Goal: Transaction & Acquisition: Purchase product/service

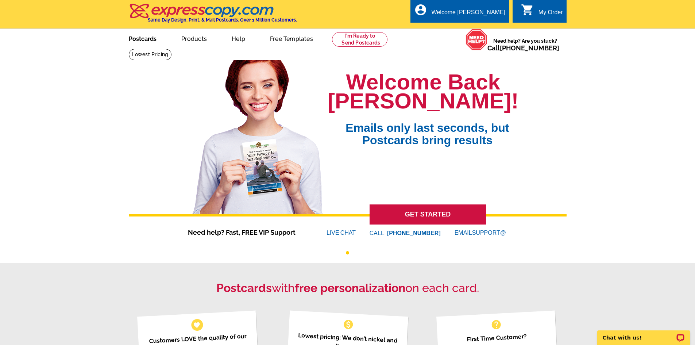
click at [148, 37] on link "Postcards" at bounding box center [142, 38] width 51 height 17
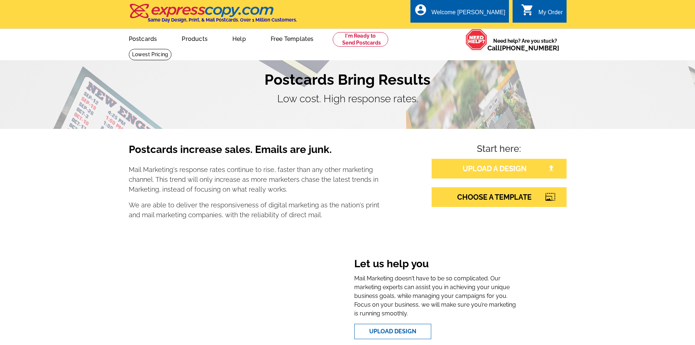
click at [486, 166] on link "UPLOAD A DESIGN" at bounding box center [498, 169] width 135 height 20
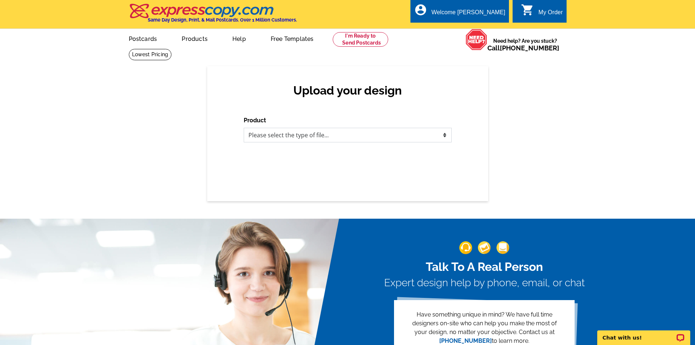
click at [276, 137] on select "Please select the type of file... Postcards Business Cards Letters and flyers G…" at bounding box center [348, 135] width 208 height 15
select select "1"
click at [244, 128] on select "Please select the type of file... Postcards Business Cards Letters and flyers G…" at bounding box center [348, 135] width 208 height 15
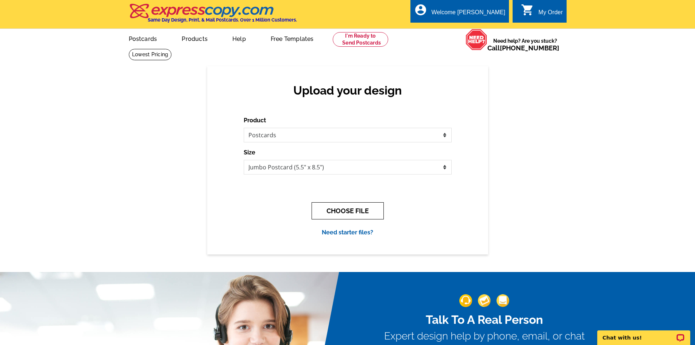
click at [362, 213] on button "CHOOSE FILE" at bounding box center [347, 210] width 72 height 17
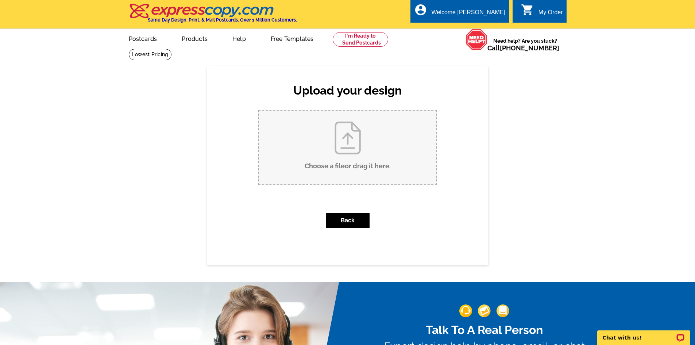
click at [339, 123] on input "Choose a file or drag it here ." at bounding box center [347, 147] width 177 height 74
type input "C:\fakepath\894 van leer Sold pc (1).pdf"
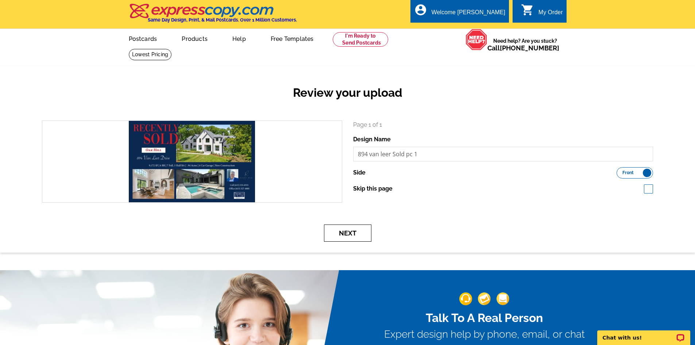
click at [353, 236] on button "Next" at bounding box center [347, 232] width 47 height 17
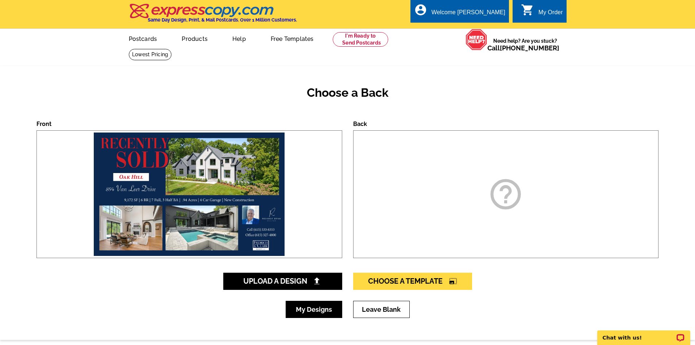
click at [324, 305] on link "My Designs" at bounding box center [314, 308] width 57 height 17
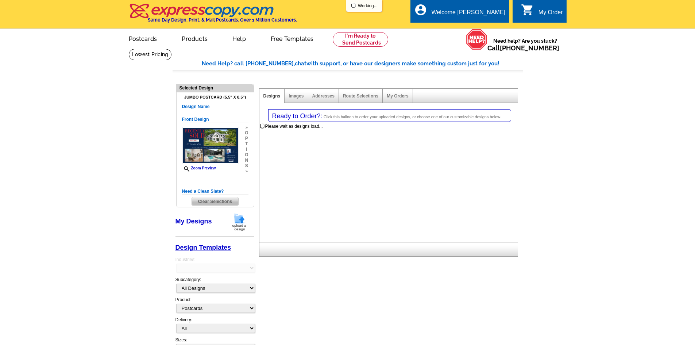
select select "1"
select select "2"
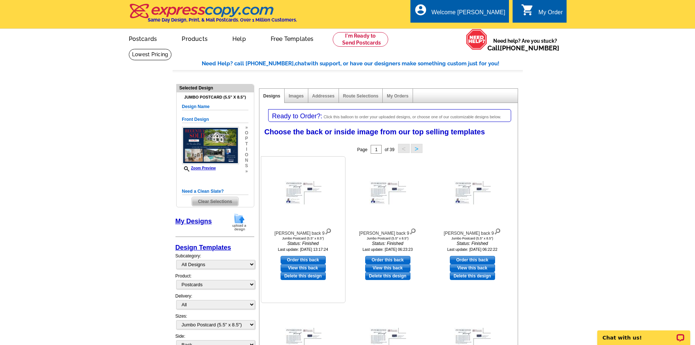
click at [300, 257] on link "Order this back" at bounding box center [302, 260] width 45 height 8
select select "front"
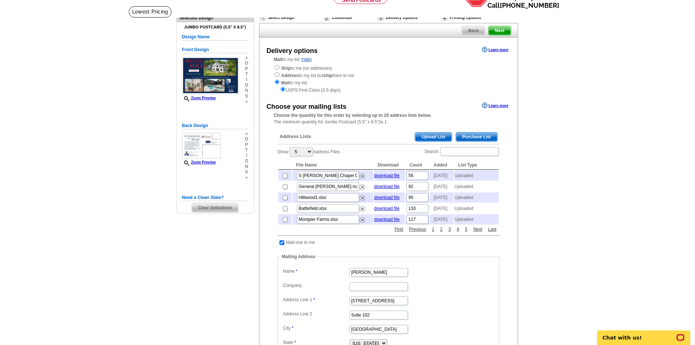
scroll to position [109, 0]
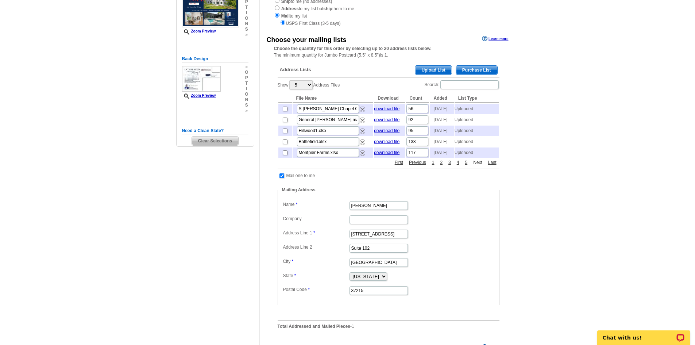
click at [479, 166] on link "Next" at bounding box center [477, 162] width 13 height 7
click at [284, 111] on input "checkbox" at bounding box center [285, 108] width 5 height 5
checkbox input "true"
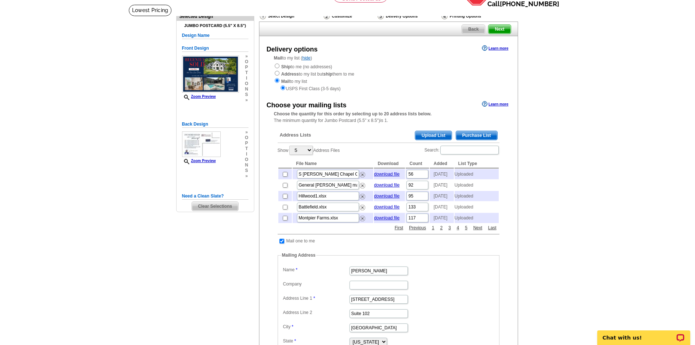
scroll to position [36, 0]
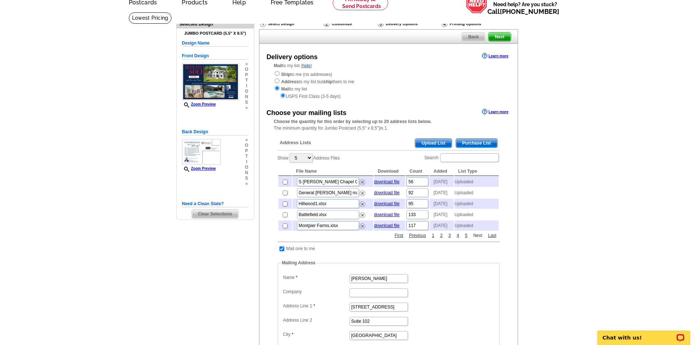
click at [478, 238] on link "Next" at bounding box center [477, 235] width 13 height 7
click at [392, 181] on link "download file" at bounding box center [387, 181] width 26 height 5
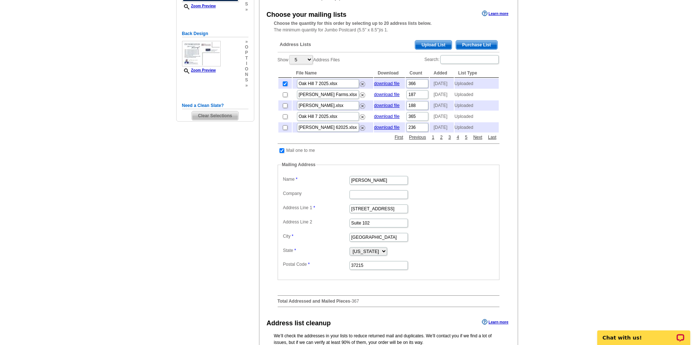
scroll to position [106, 0]
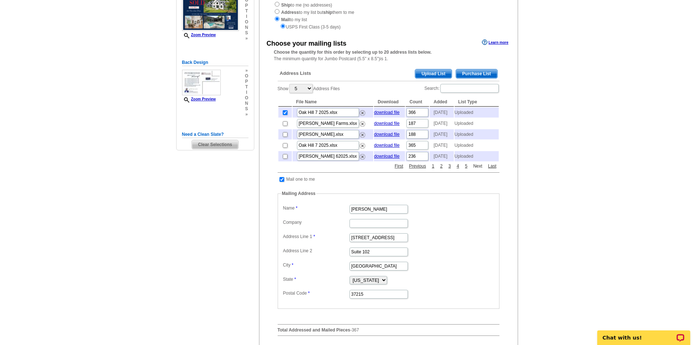
click at [478, 169] on link "Next" at bounding box center [477, 166] width 13 height 7
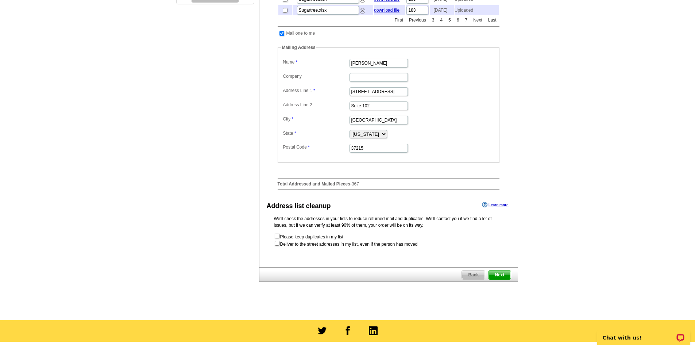
click at [496, 279] on span "Next" at bounding box center [499, 274] width 22 height 9
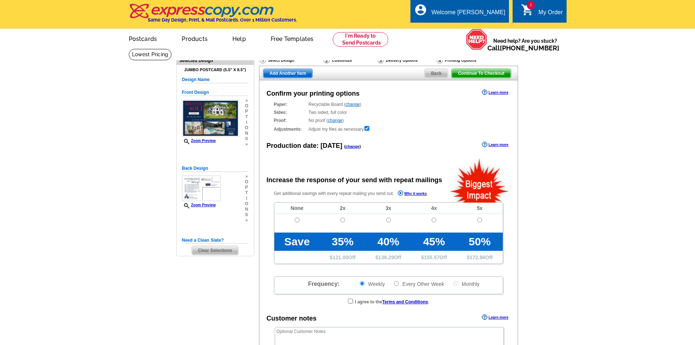
radio input "false"
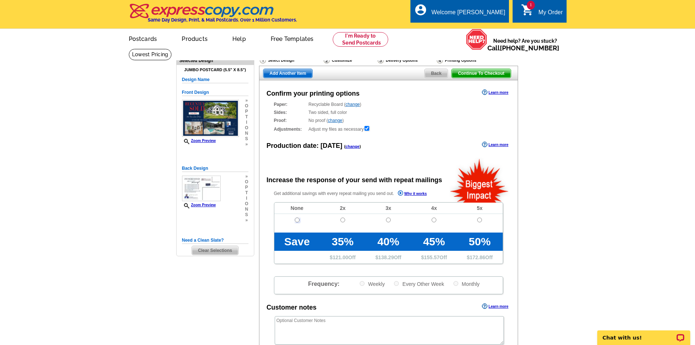
click at [297, 221] on input "radio" at bounding box center [297, 219] width 5 height 5
radio input "true"
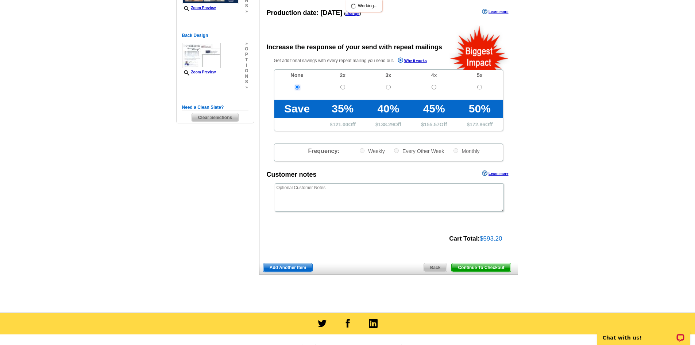
scroll to position [146, 0]
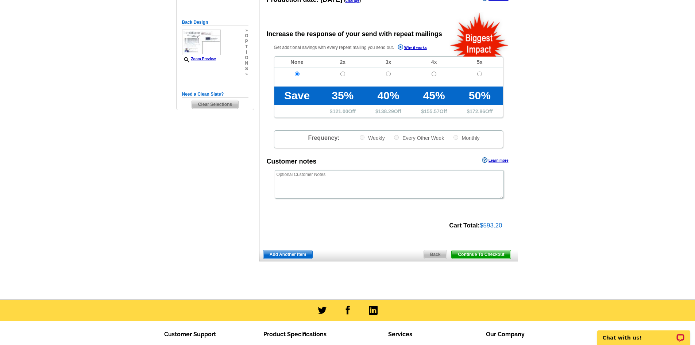
click at [487, 255] on span "Continue To Checkout" at bounding box center [480, 254] width 59 height 9
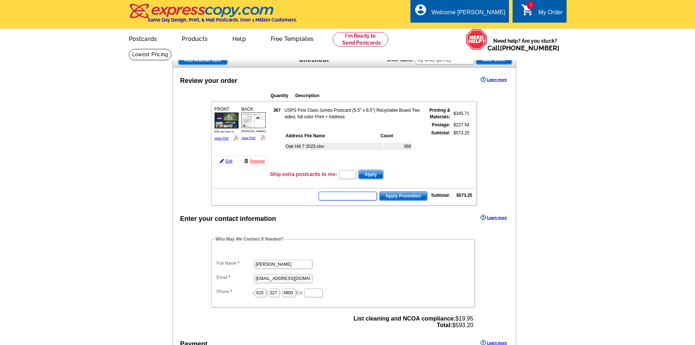
click at [333, 195] on input "text" at bounding box center [347, 195] width 58 height 9
type input "F"
type input "GROW1025"
click at [405, 196] on span "Apply Promotion" at bounding box center [403, 195] width 48 height 9
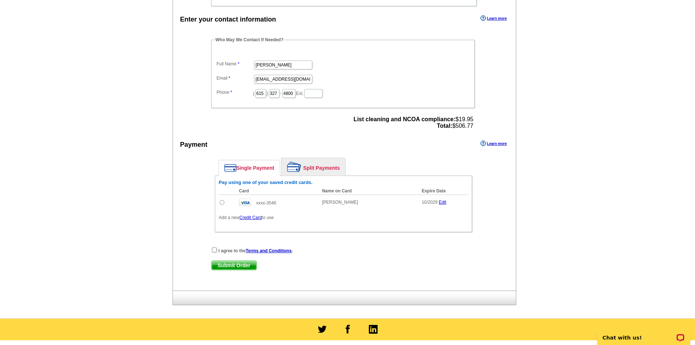
scroll to position [219, 0]
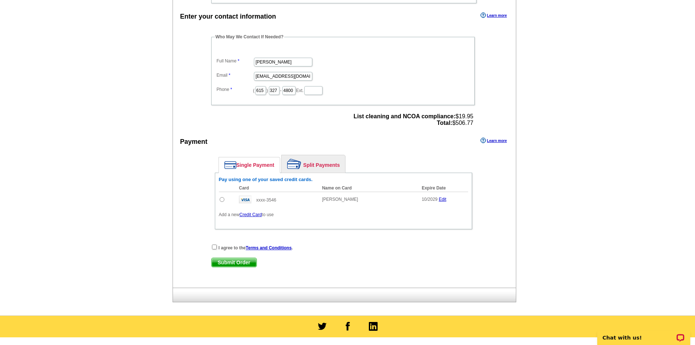
click at [224, 201] on input "radio" at bounding box center [222, 199] width 5 height 5
radio input "true"
click at [215, 247] on input "checkbox" at bounding box center [214, 246] width 5 height 5
checkbox input "true"
click at [226, 262] on span "Submit Order" at bounding box center [233, 262] width 45 height 9
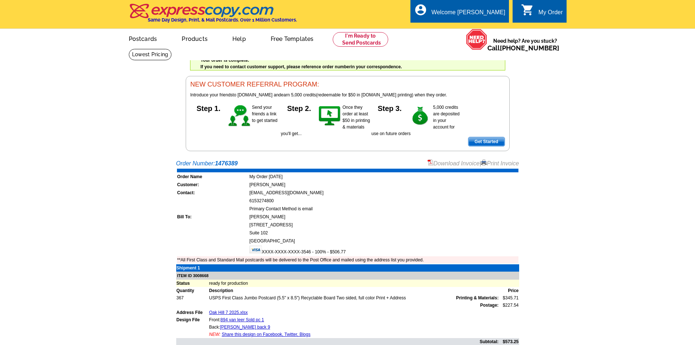
click at [492, 163] on link "Print Invoice" at bounding box center [500, 163] width 38 height 6
